Goal: Task Accomplishment & Management: Use online tool/utility

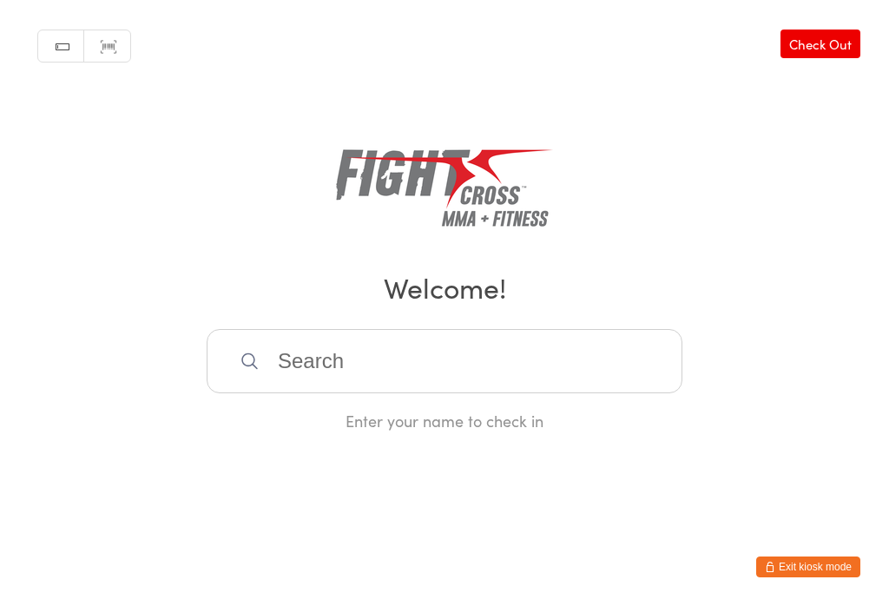
click at [321, 387] on input "search" at bounding box center [445, 361] width 476 height 64
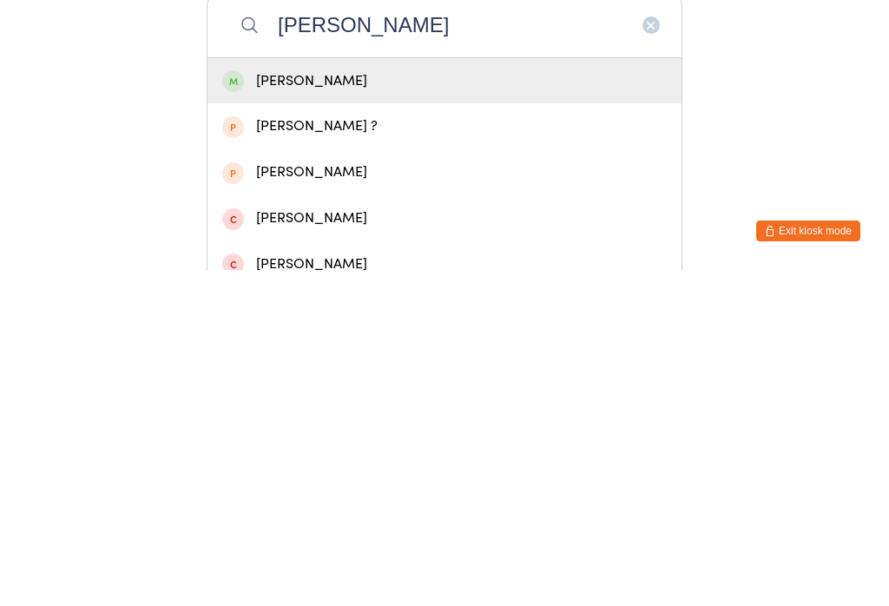
type input "[PERSON_NAME]"
click at [281, 406] on div "[PERSON_NAME]" at bounding box center [444, 417] width 445 height 23
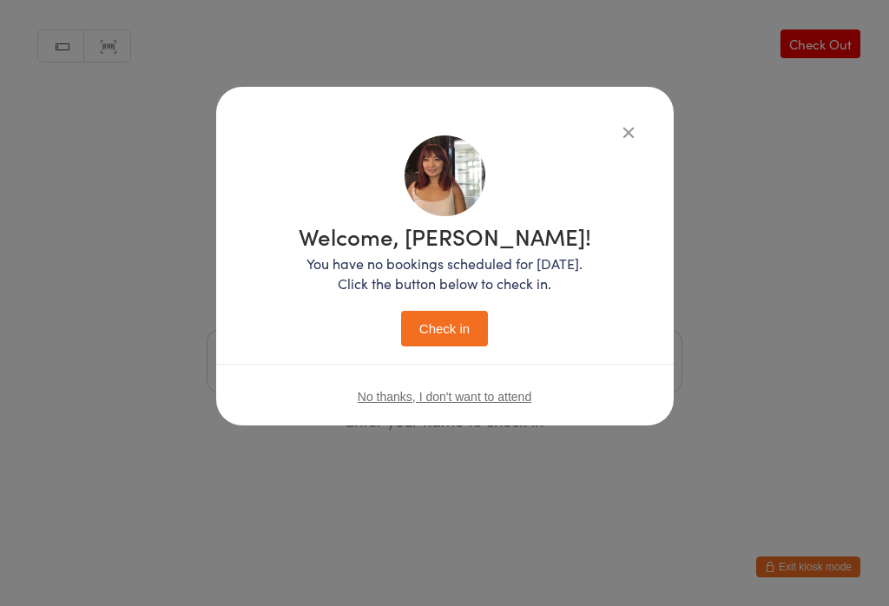
click at [433, 328] on button "Check in" at bounding box center [444, 329] width 87 height 36
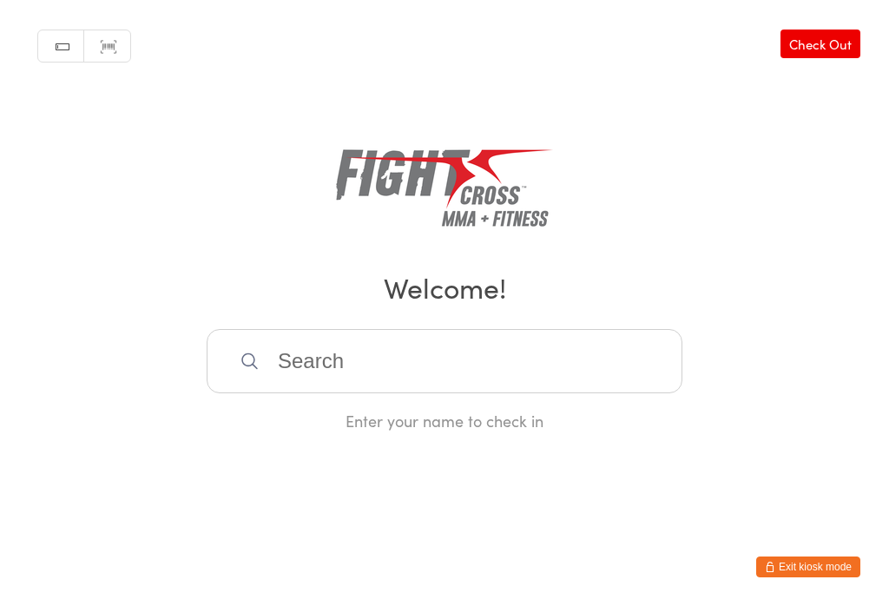
click at [445, 352] on input "search" at bounding box center [445, 361] width 476 height 64
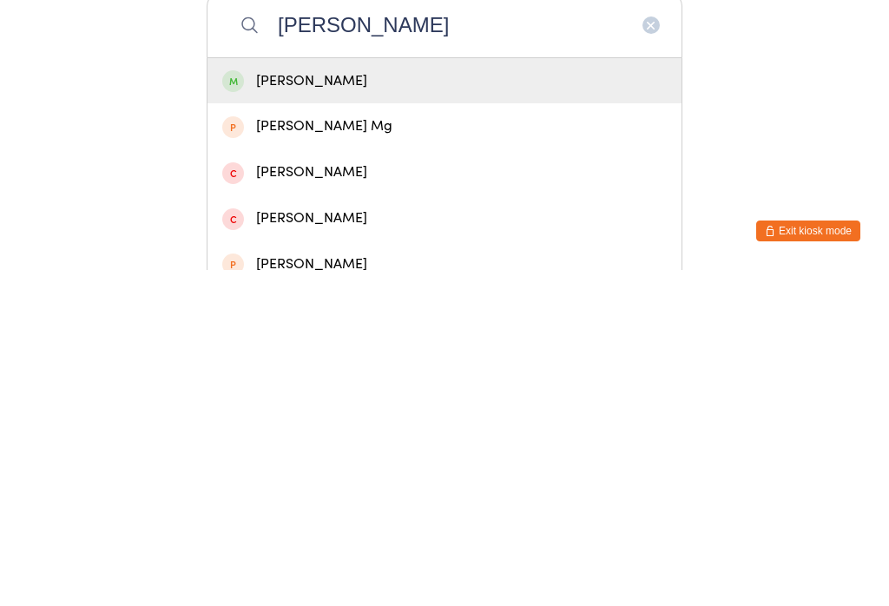
type input "[PERSON_NAME]"
click at [348, 394] on div "[PERSON_NAME]" at bounding box center [445, 417] width 474 height 46
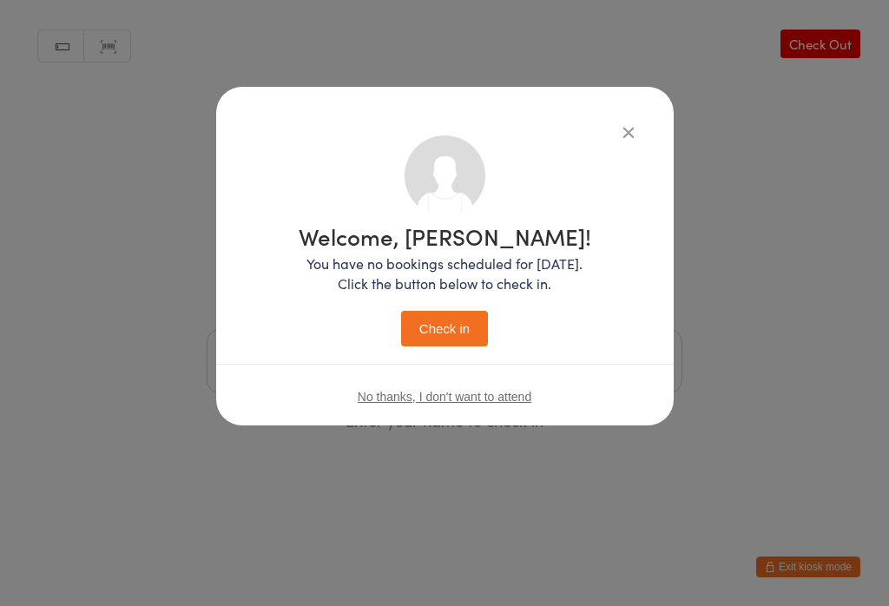
click at [459, 328] on button "Check in" at bounding box center [444, 329] width 87 height 36
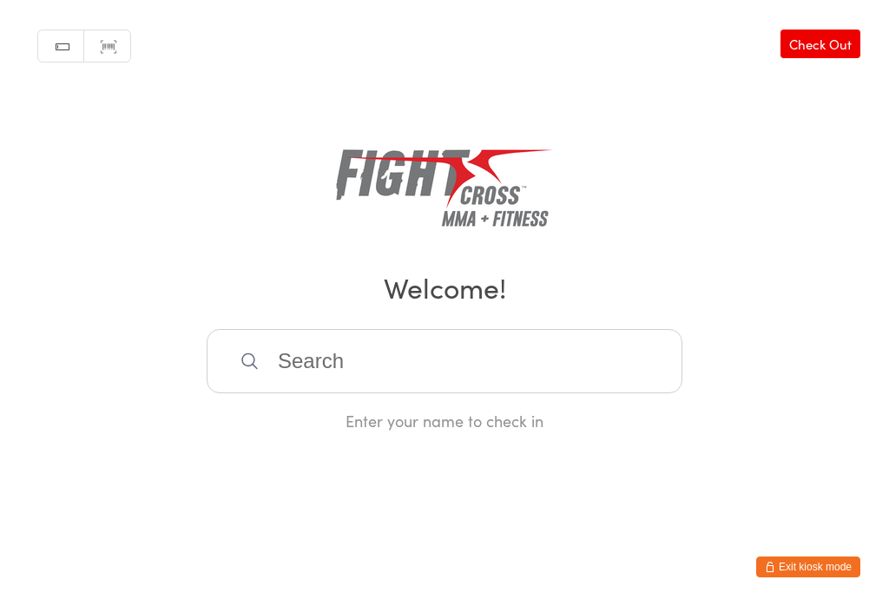
click at [310, 393] on input "search" at bounding box center [445, 361] width 476 height 64
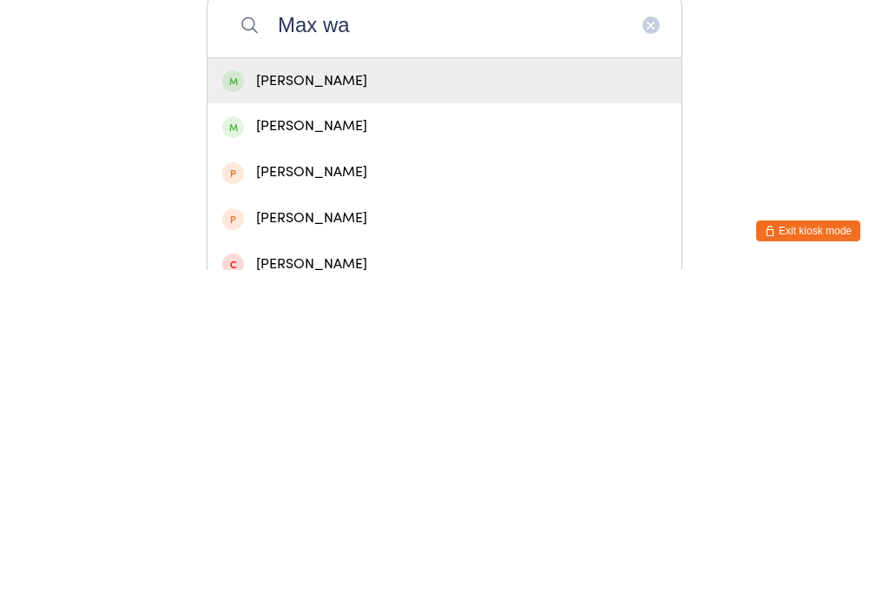
type input "Max wa"
click at [322, 394] on div "[PERSON_NAME]" at bounding box center [445, 417] width 474 height 46
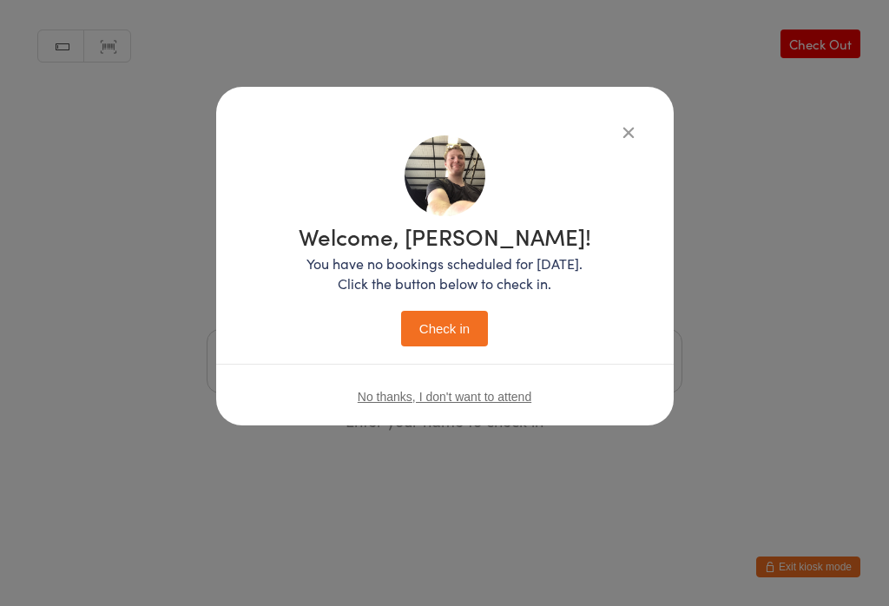
click at [446, 315] on button "Check in" at bounding box center [444, 329] width 87 height 36
